Goal: Task Accomplishment & Management: Manage account settings

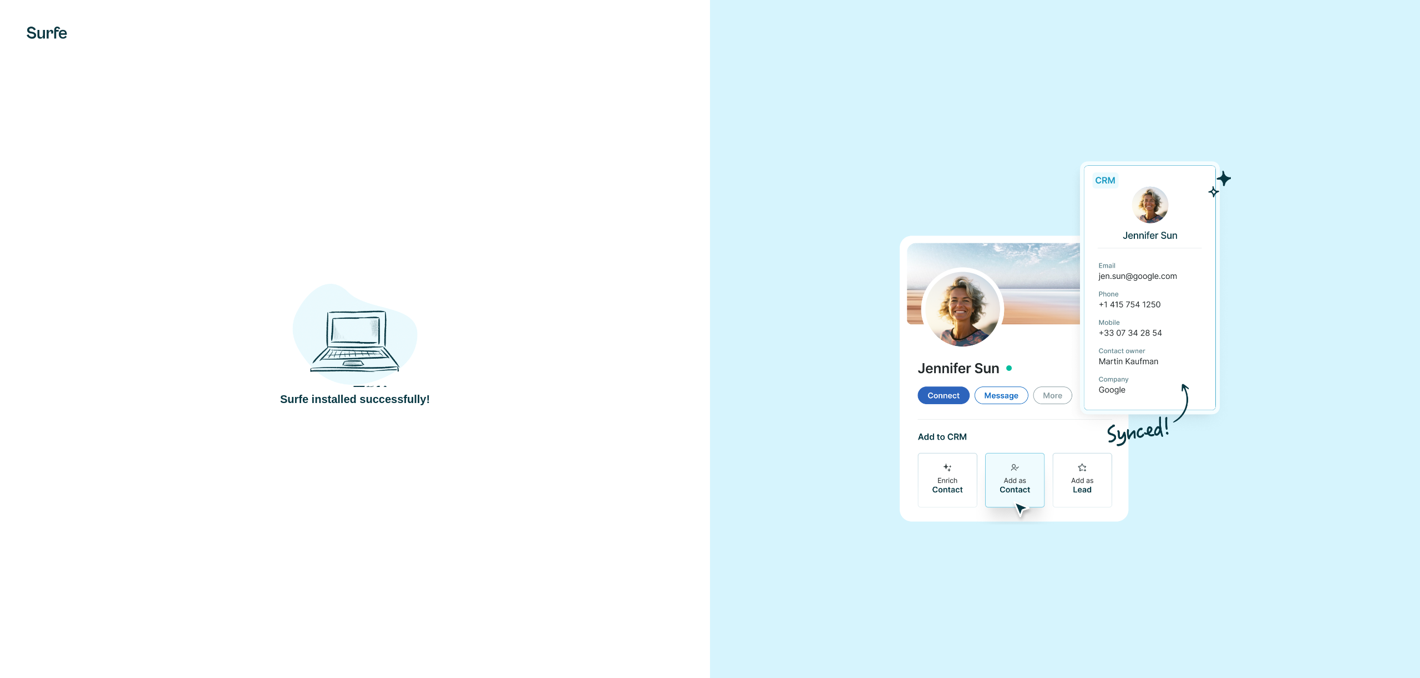
click at [367, 292] on div "Surfe installed successfully!" at bounding box center [355, 339] width 710 height 678
click at [393, 295] on img at bounding box center [354, 329] width 125 height 116
drag, startPoint x: 467, startPoint y: 267, endPoint x: 455, endPoint y: 276, distance: 14.8
click at [465, 268] on div "Surfe installed successfully!" at bounding box center [355, 339] width 710 height 678
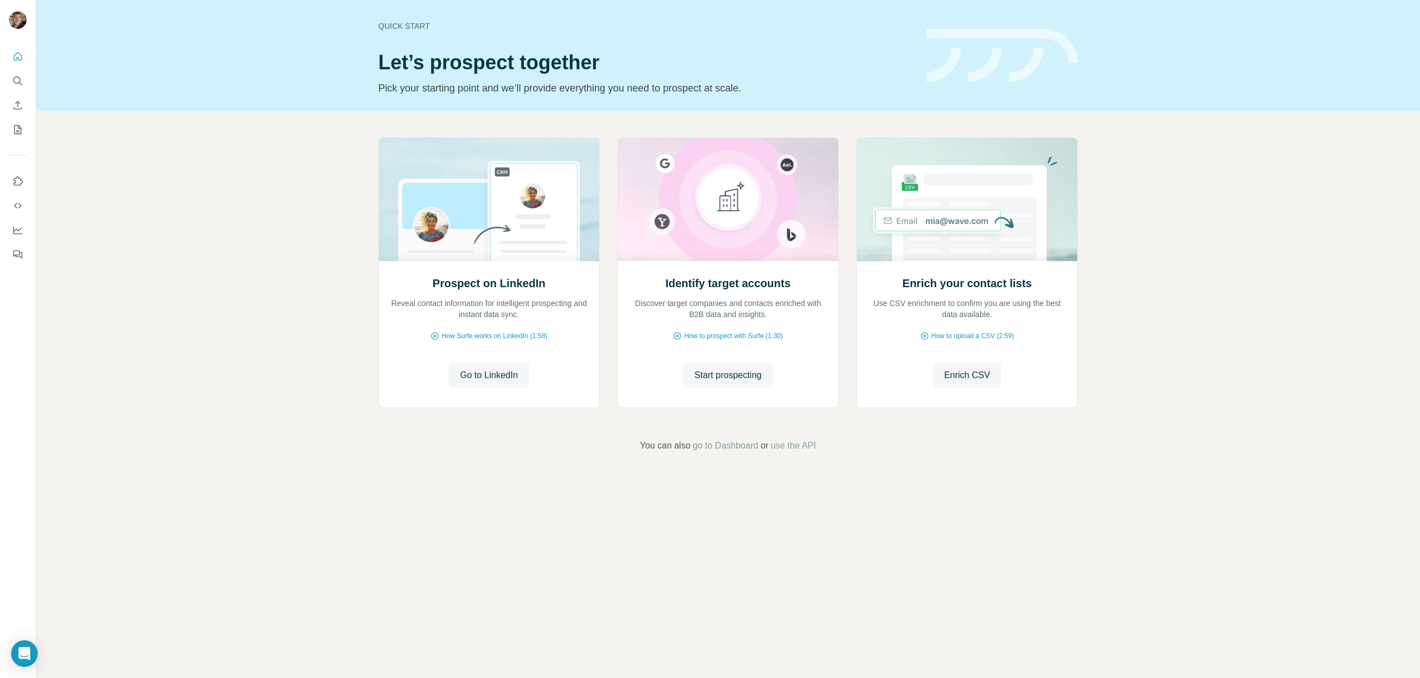
click at [323, 265] on div "Prospect on LinkedIn Reveal contact information for intelligent prospecting and…" at bounding box center [728, 295] width 1384 height 368
drag, startPoint x: 415, startPoint y: 300, endPoint x: 521, endPoint y: 316, distance: 106.6
click at [515, 314] on p "Reveal contact information for intelligent prospecting and instant data sync." at bounding box center [489, 309] width 198 height 22
click at [522, 316] on p "Reveal contact information for intelligent prospecting and instant data sync." at bounding box center [489, 309] width 198 height 22
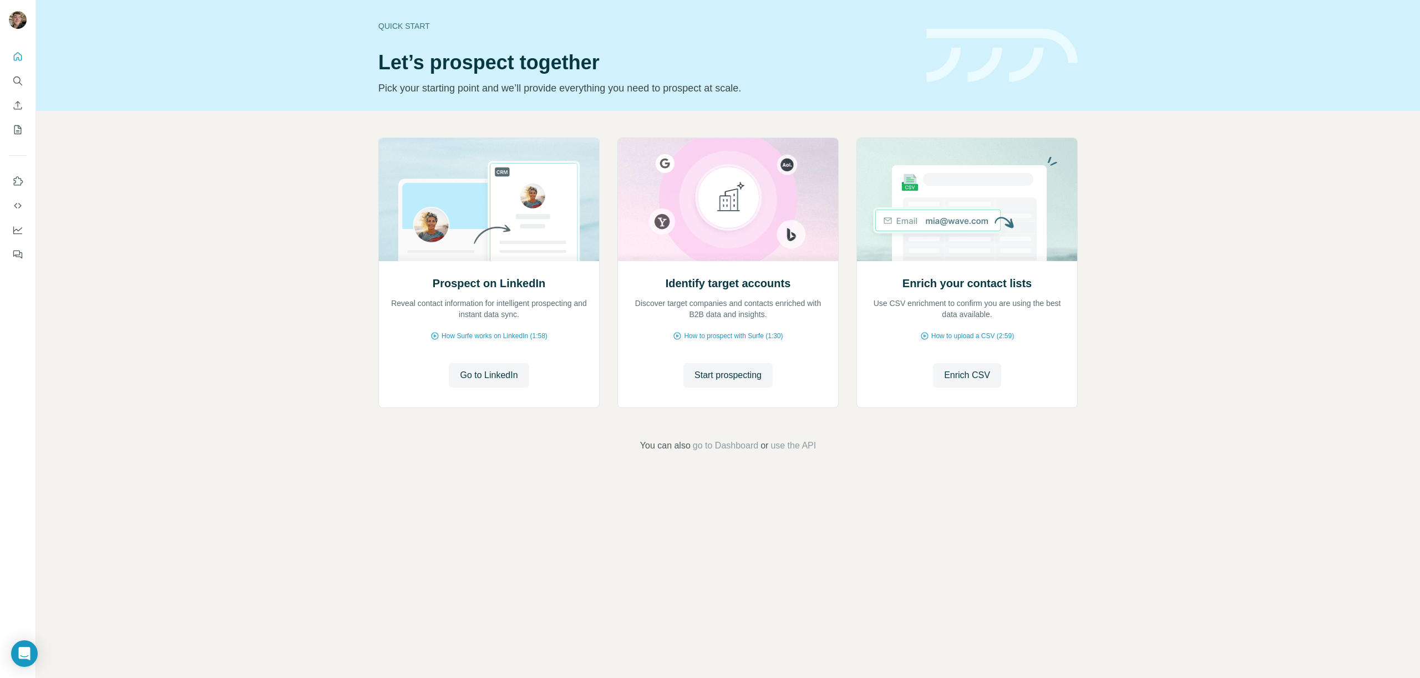
click at [258, 273] on div "Prospect on LinkedIn Reveal contact information for intelligent prospecting and…" at bounding box center [728, 295] width 1384 height 368
click at [23, 181] on icon "Use Surfe on LinkedIn" at bounding box center [17, 181] width 11 height 11
click at [145, 360] on div "Prospect on LinkedIn Reveal contact information for intelligent prospecting and…" at bounding box center [728, 295] width 1384 height 368
click at [742, 448] on span "go to Dashboard" at bounding box center [725, 445] width 65 height 13
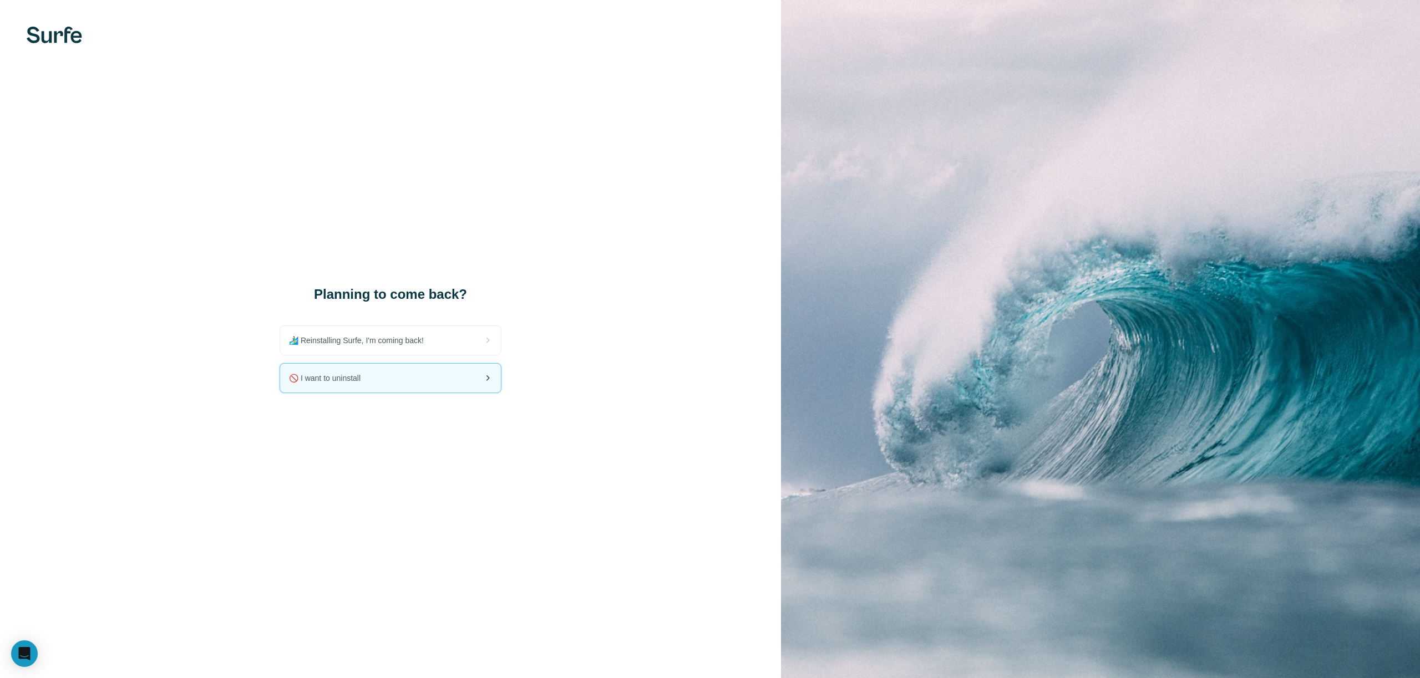
click at [370, 377] on div "🚫 I want to uninstall" at bounding box center [390, 378] width 221 height 29
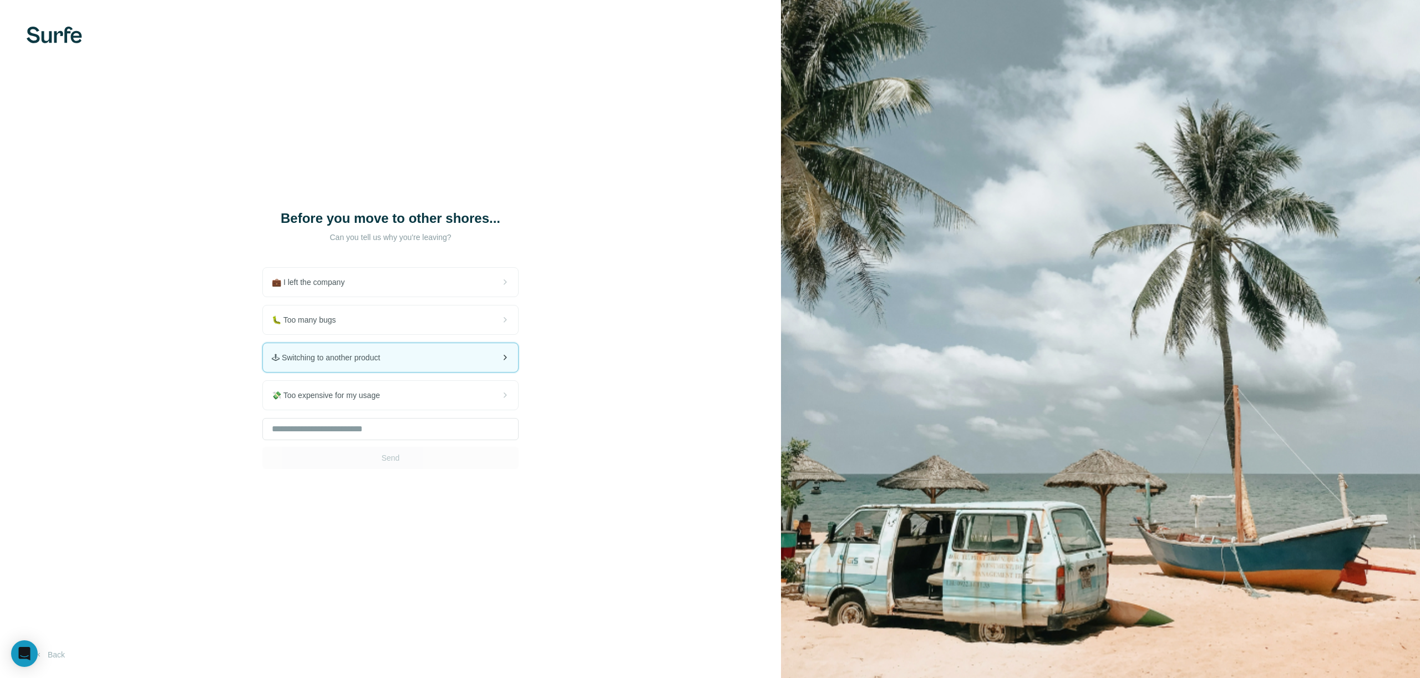
click at [396, 360] on div "🕹 Switching to another product" at bounding box center [390, 357] width 255 height 29
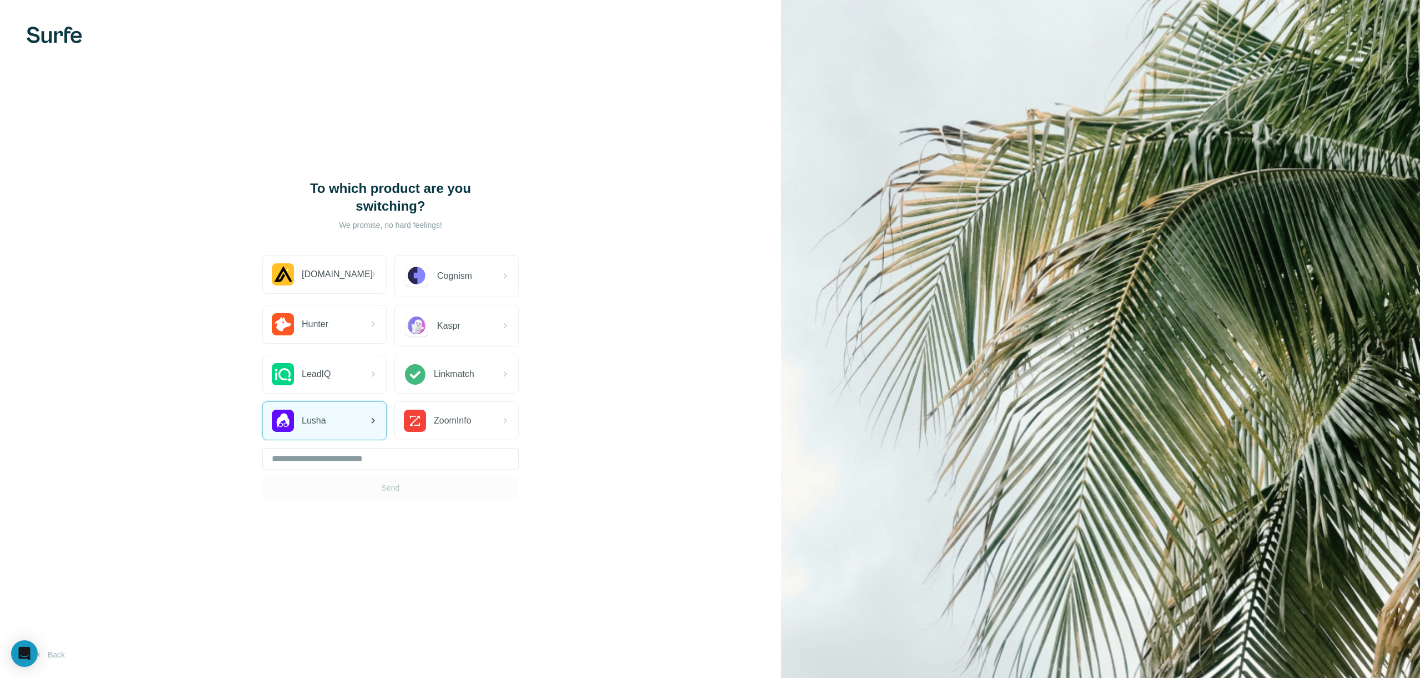
click at [338, 434] on div "Lusha" at bounding box center [324, 421] width 123 height 38
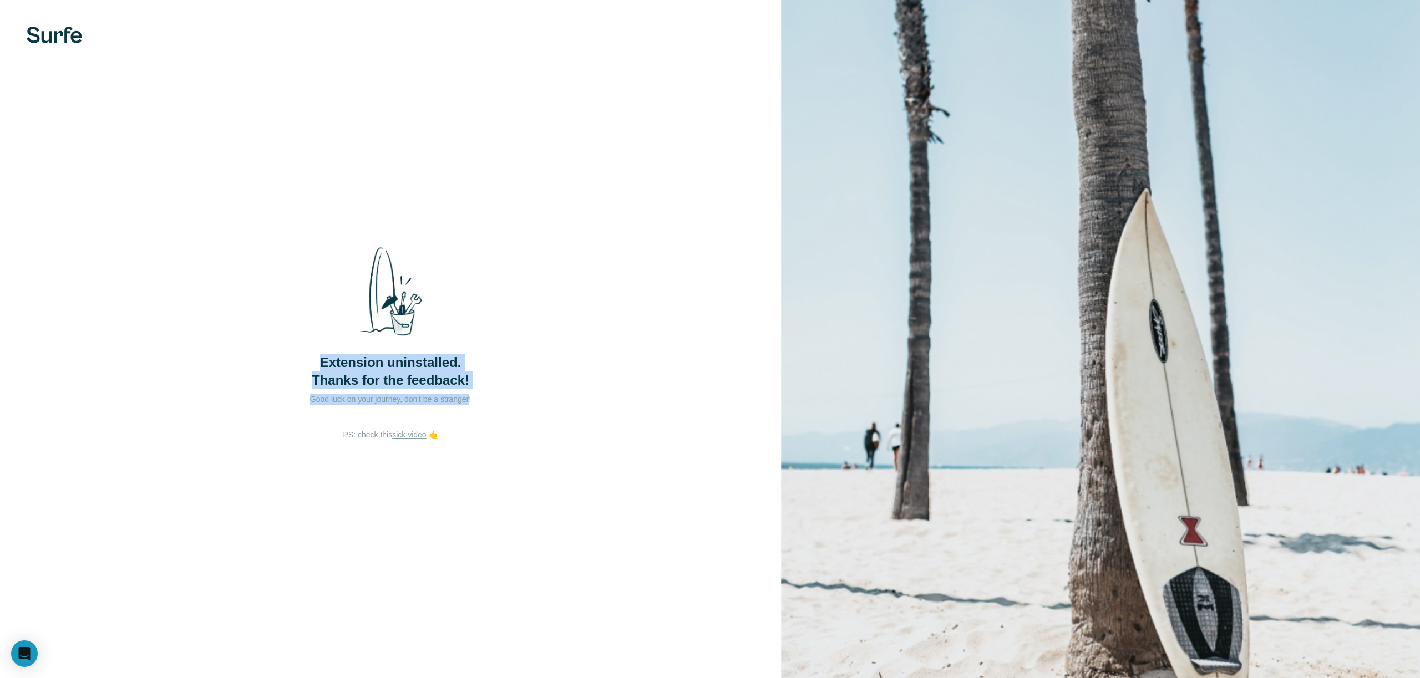
drag, startPoint x: 332, startPoint y: 358, endPoint x: 500, endPoint y: 405, distance: 174.4
click at [487, 403] on div "Extension uninstalled. Thanks for the feedback! Good luck on your journey, don'…" at bounding box center [390, 334] width 222 height 192
click at [500, 405] on div "Extension uninstalled. Thanks for the feedback! Good luck on your journey, don'…" at bounding box center [390, 334] width 222 height 192
